Goal: Task Accomplishment & Management: Manage account settings

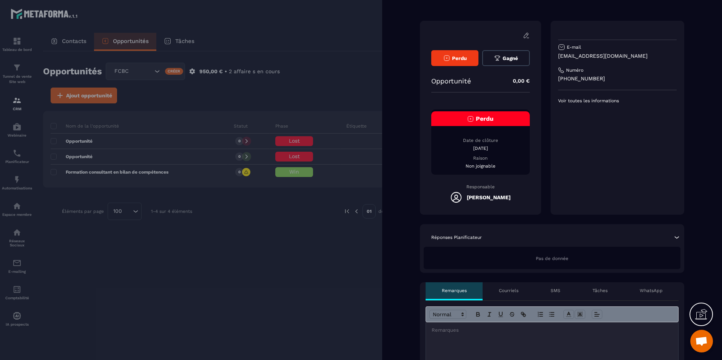
scroll to position [38, 0]
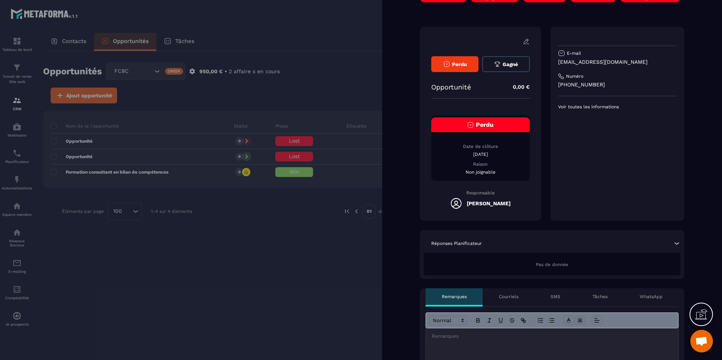
click at [492, 128] on span "Perdu" at bounding box center [485, 124] width 18 height 7
click at [492, 149] on p "Date de clôture" at bounding box center [480, 146] width 99 height 6
click at [527, 42] on icon at bounding box center [526, 41] width 7 height 7
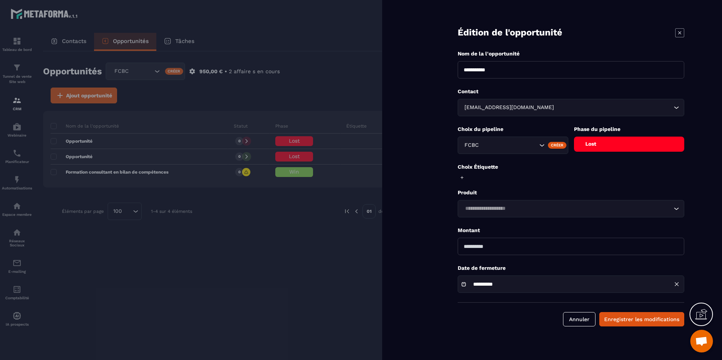
click at [550, 285] on div "**********" at bounding box center [571, 284] width 227 height 17
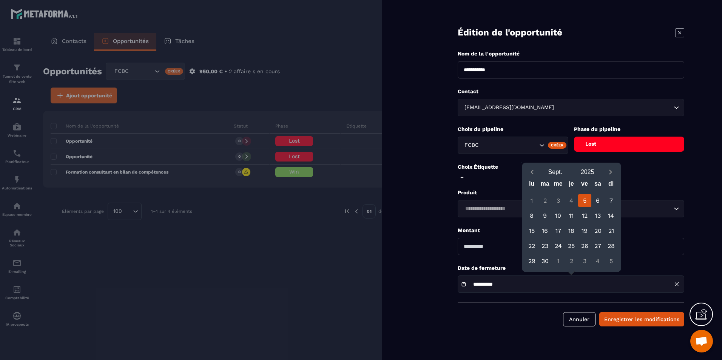
click at [534, 199] on div "1" at bounding box center [531, 200] width 13 height 13
drag, startPoint x: 538, startPoint y: 203, endPoint x: 544, endPoint y: 198, distance: 7.6
click at [538, 202] on div "1 2 3 4 5 6 7" at bounding box center [571, 200] width 93 height 13
click at [544, 198] on div "2" at bounding box center [544, 200] width 13 height 13
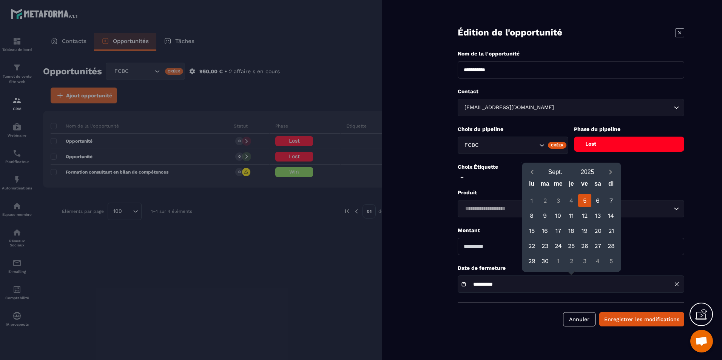
click at [703, 179] on form "**********" at bounding box center [571, 171] width 302 height 342
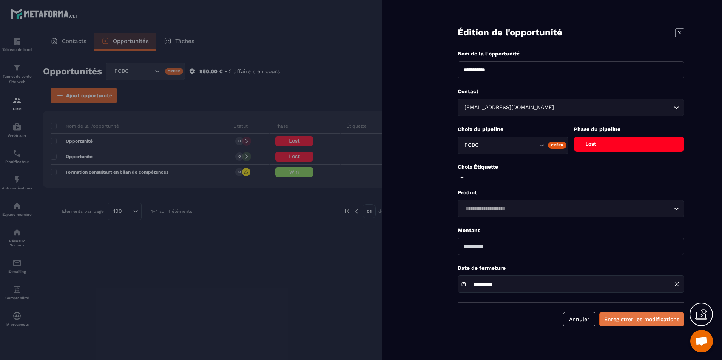
click at [639, 326] on button "Enregistrer les modifications" at bounding box center [641, 319] width 85 height 14
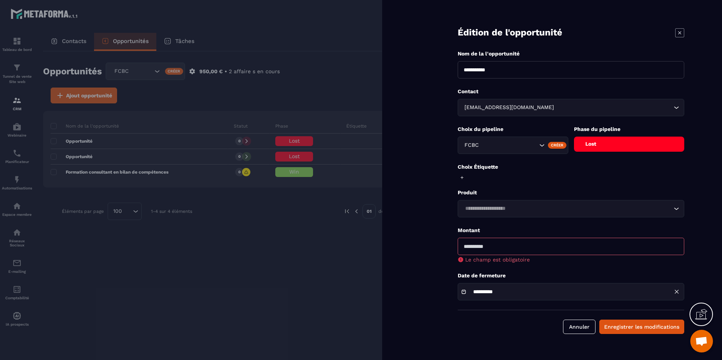
click at [683, 31] on icon at bounding box center [679, 32] width 9 height 9
